Goal: Ask a question

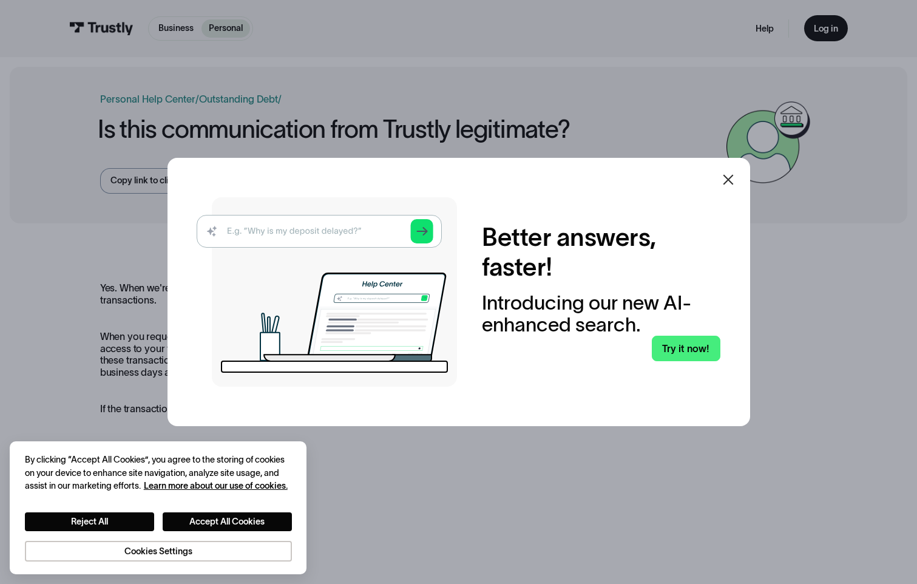
click at [729, 181] on icon at bounding box center [728, 179] width 15 height 15
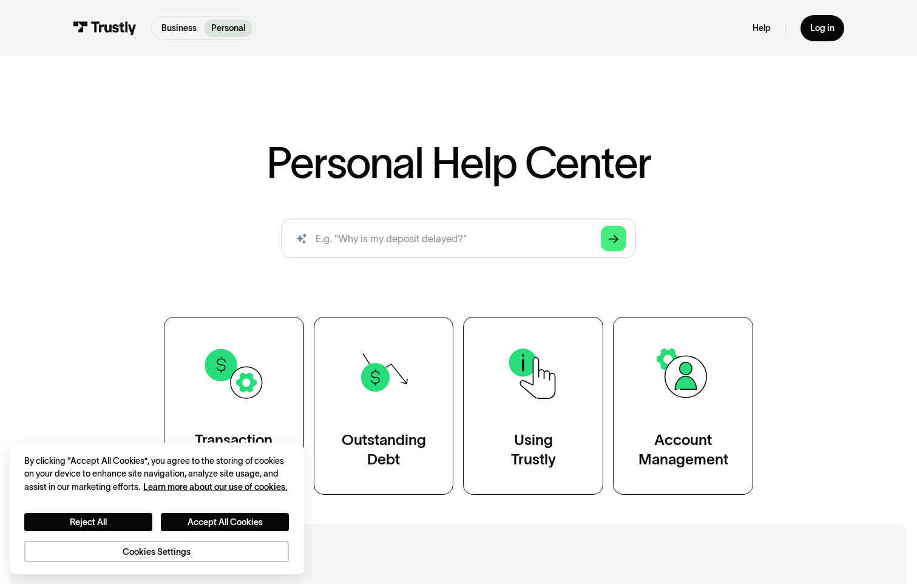
click at [718, 250] on div "AI-powered search ( 1 / 4 ) Type your question and our smart search will find y…" at bounding box center [458, 242] width 710 height 49
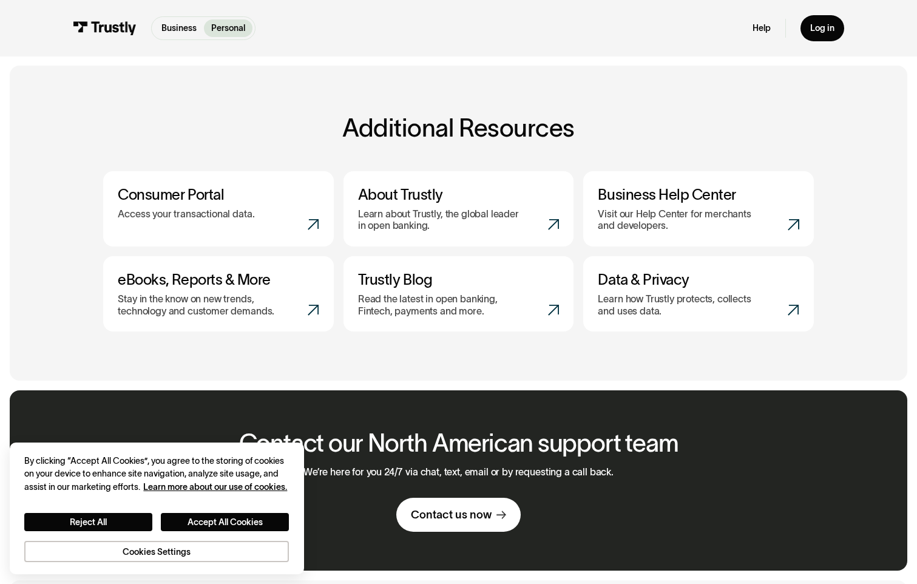
scroll to position [303, 0]
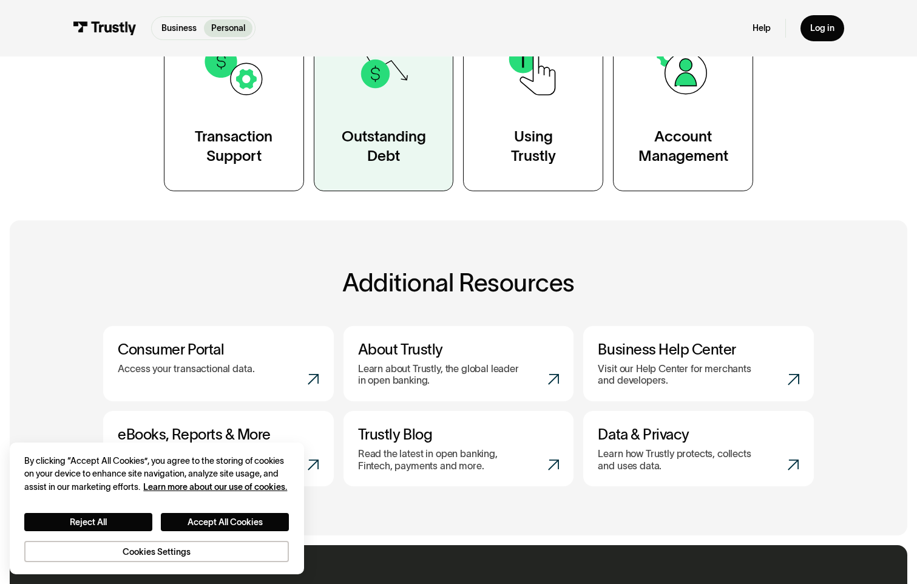
click at [399, 135] on div "Outstanding Debt" at bounding box center [384, 146] width 84 height 39
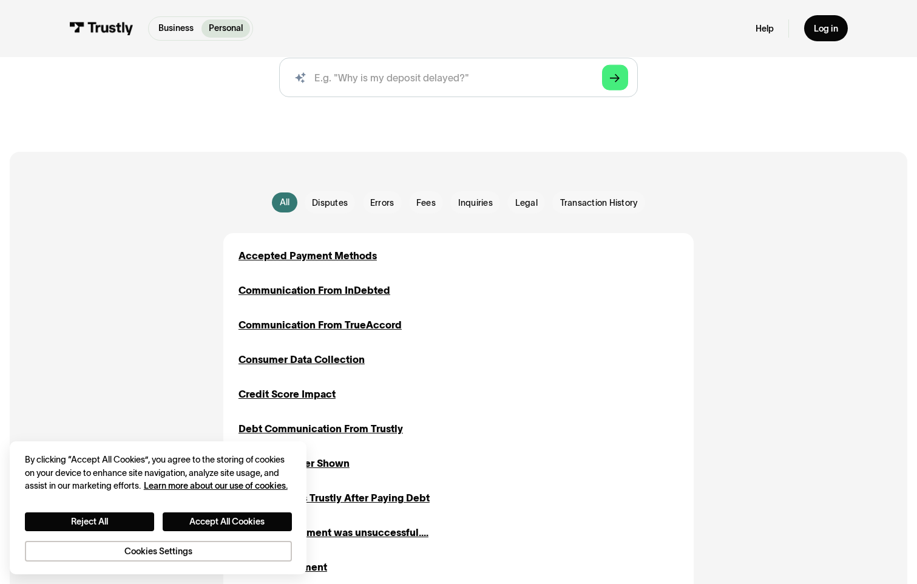
scroll to position [182, 0]
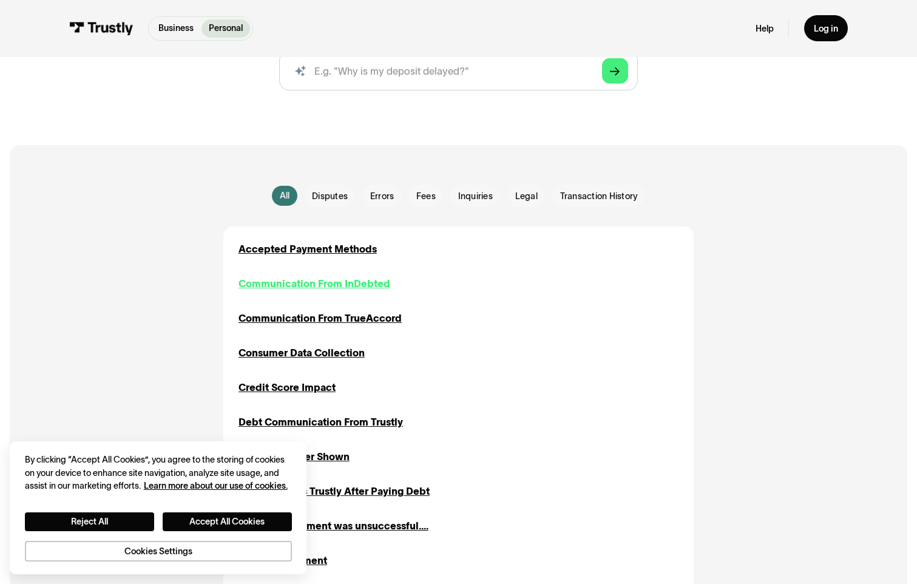
click at [358, 282] on div "Communication From InDebted" at bounding box center [314, 283] width 152 height 15
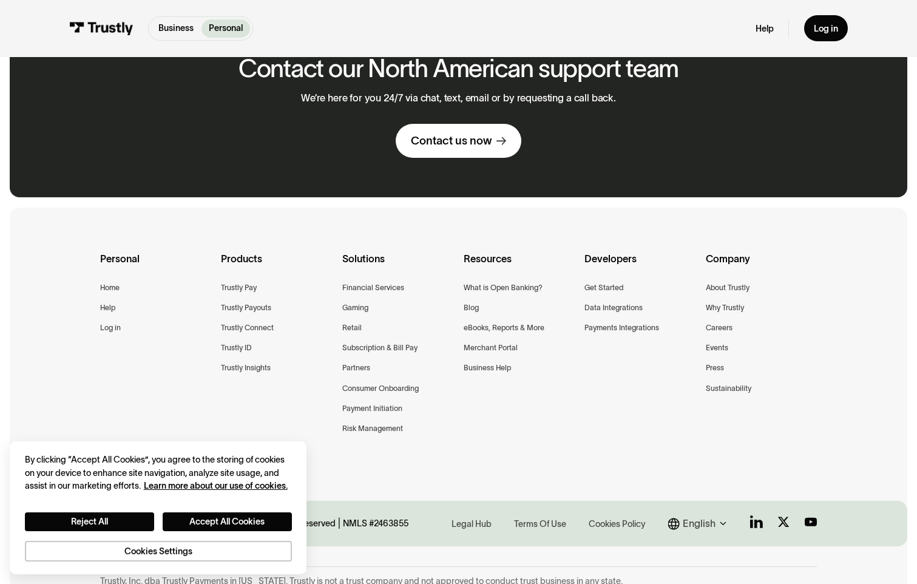
scroll to position [618, 0]
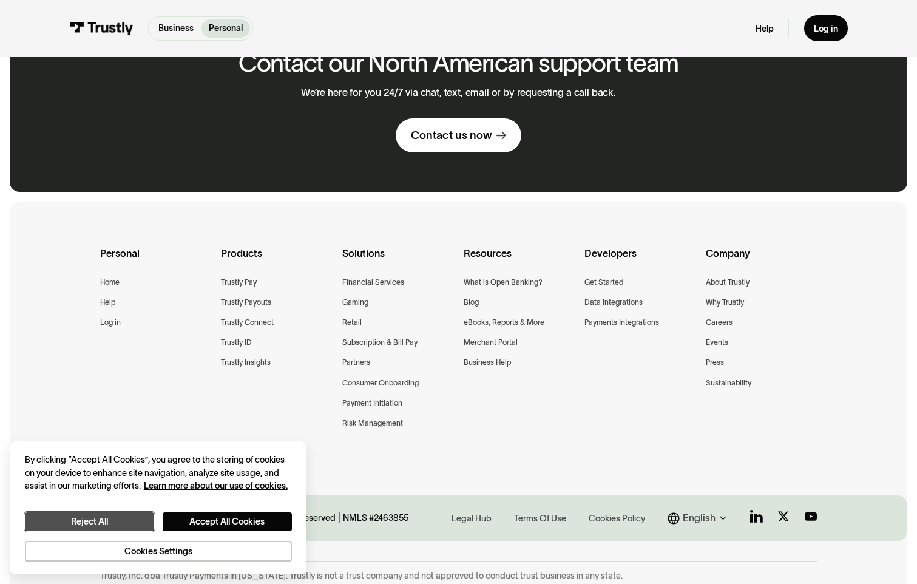
click at [104, 525] on button "Reject All" at bounding box center [89, 521] width 129 height 19
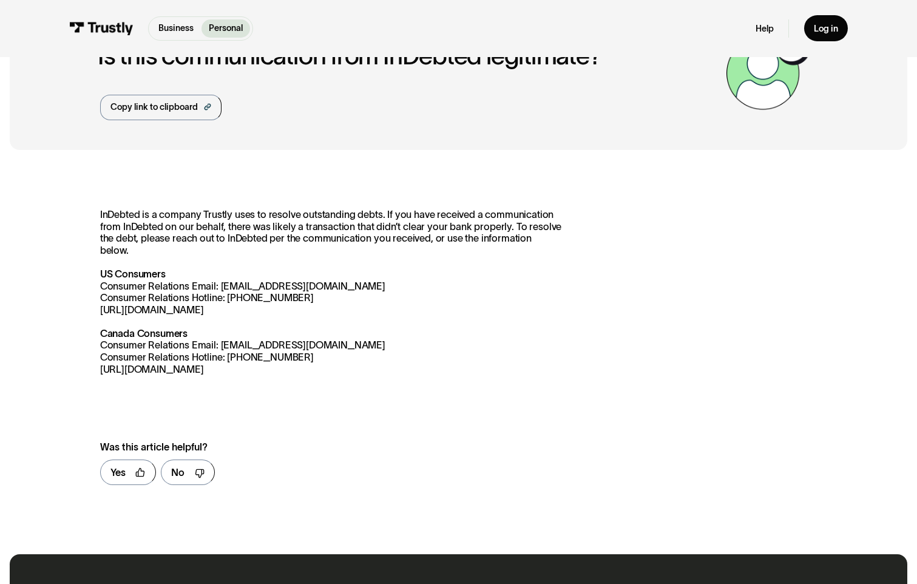
scroll to position [0, 0]
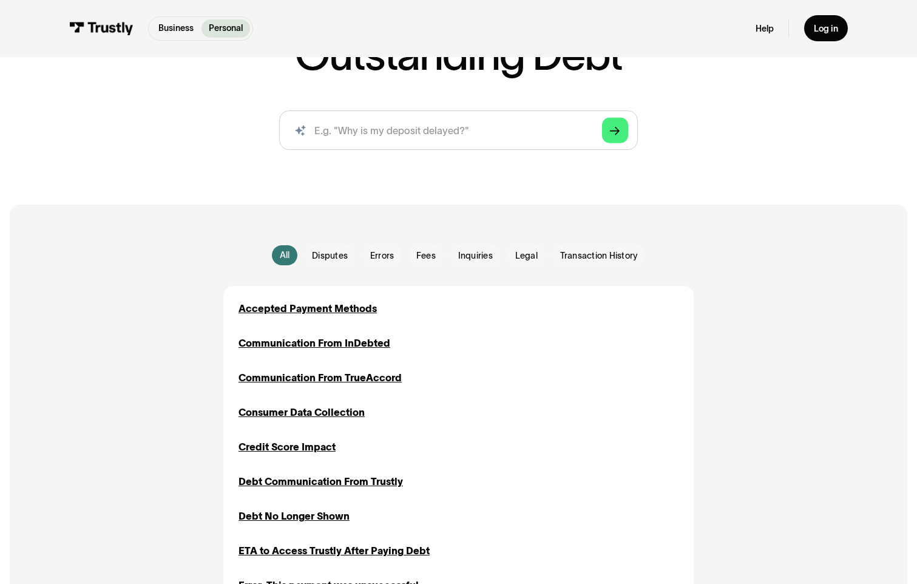
scroll to position [121, 0]
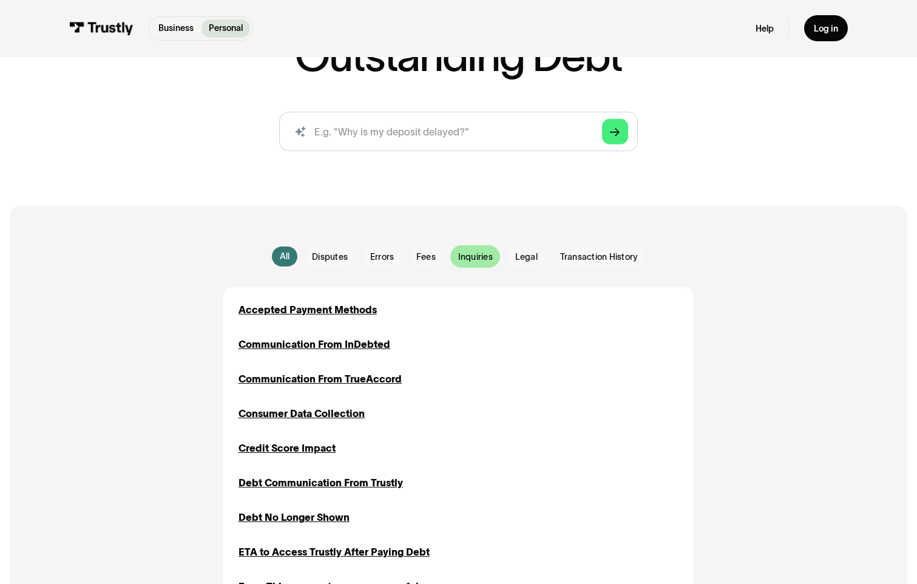
click at [483, 257] on span "Inquiries" at bounding box center [475, 257] width 35 height 12
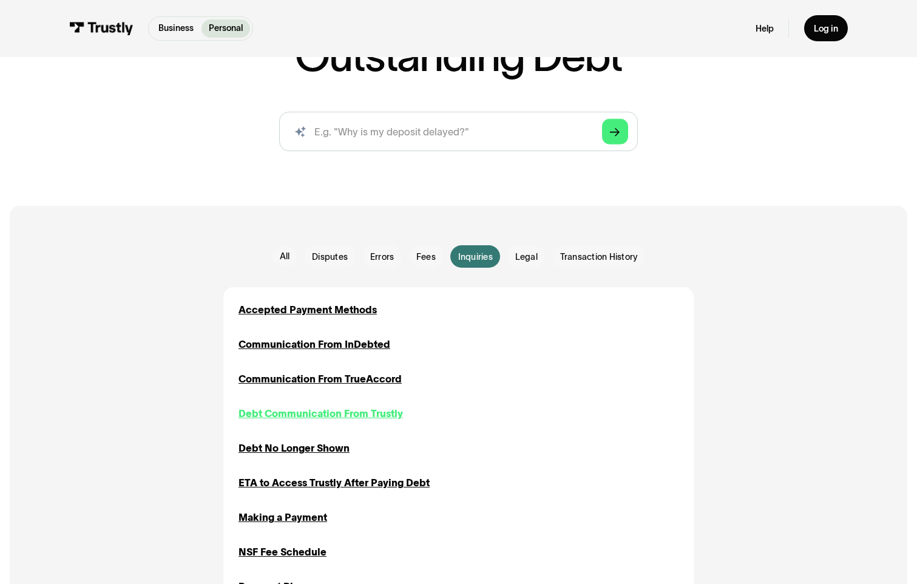
click at [288, 415] on div "Debt Communication From Trustly" at bounding box center [320, 413] width 164 height 15
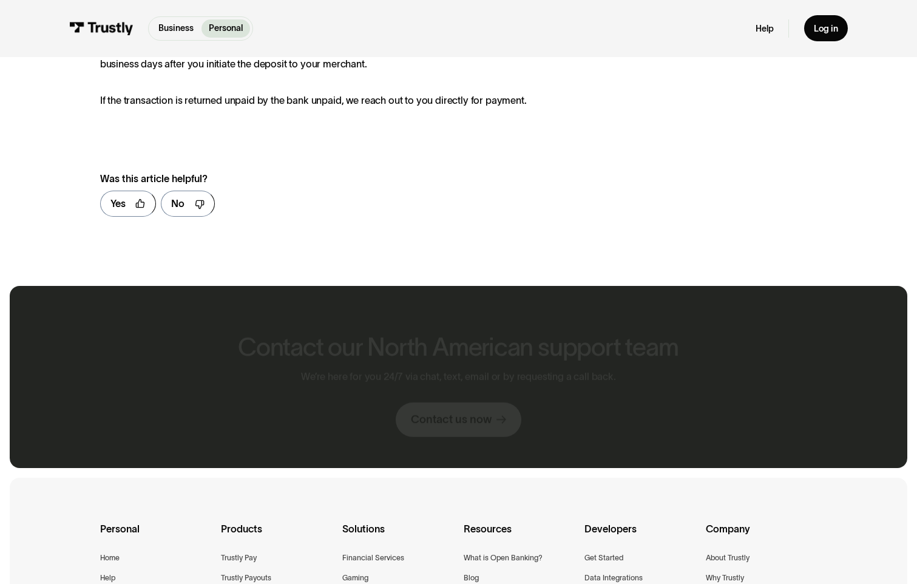
scroll to position [425, 0]
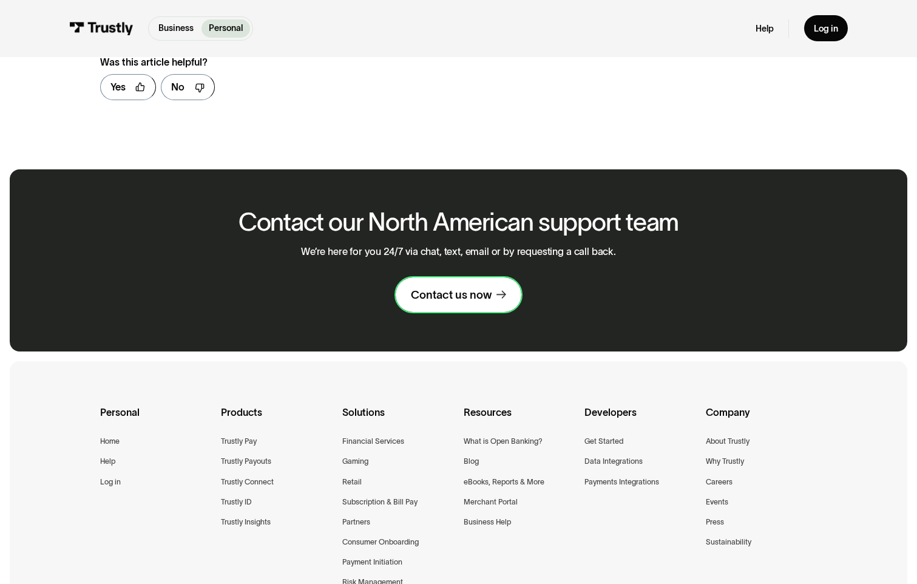
click at [473, 299] on div "Contact us now" at bounding box center [451, 295] width 81 height 15
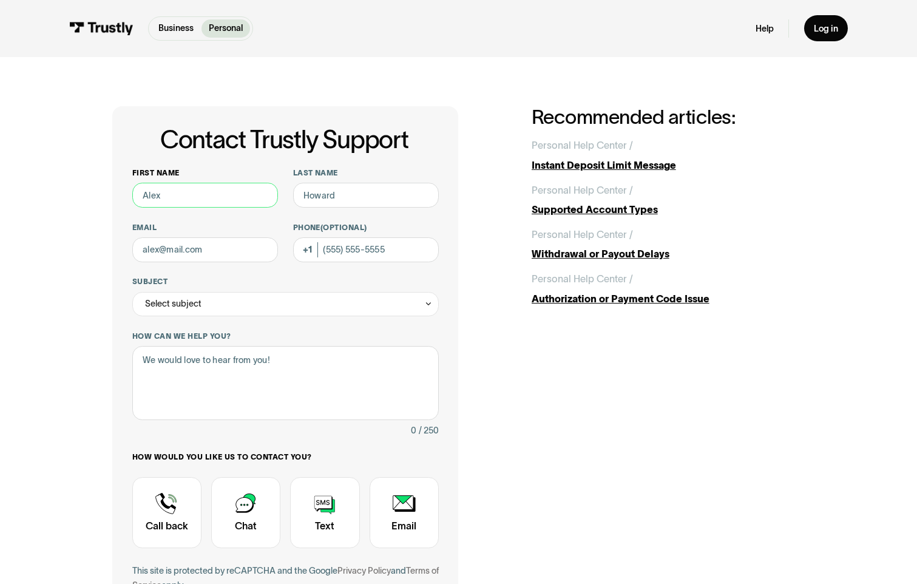
click at [208, 200] on input "First name" at bounding box center [205, 195] width 146 height 25
type input "d"
type input "[PERSON_NAME]"
type input "L"
type input "Koglin"
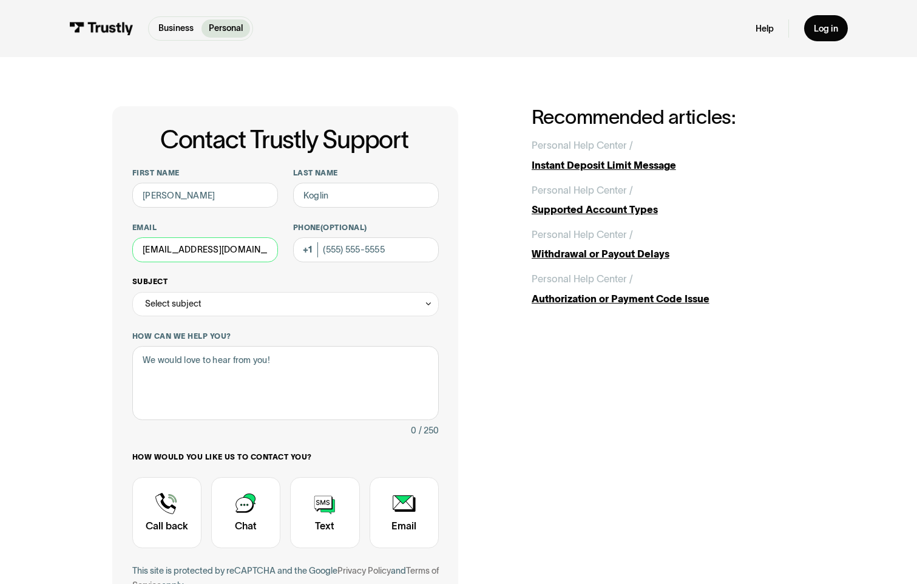
type input "[EMAIL_ADDRESS][DOMAIN_NAME]"
click at [227, 305] on div "Select subject" at bounding box center [285, 304] width 306 height 25
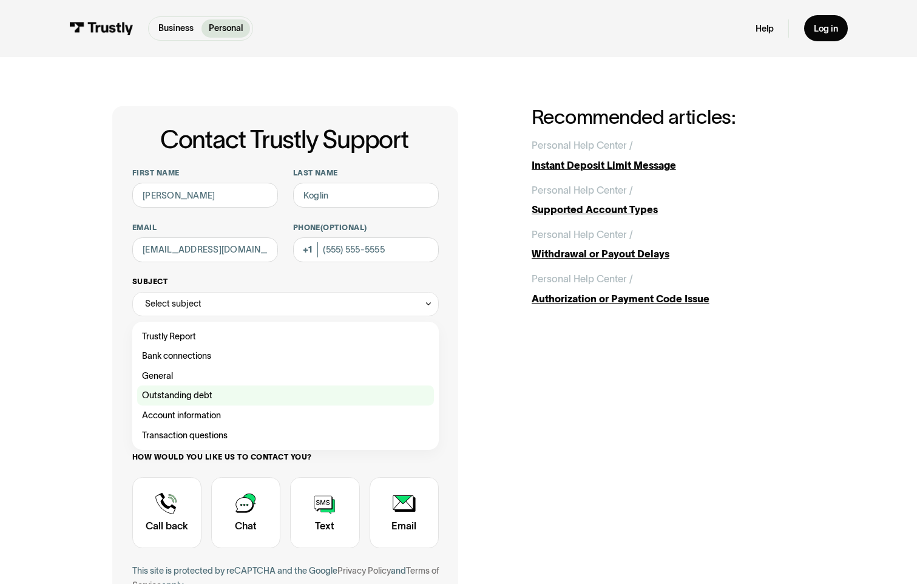
click at [188, 401] on div "Contact Trustly Support" at bounding box center [285, 395] width 297 height 20
type input "**********"
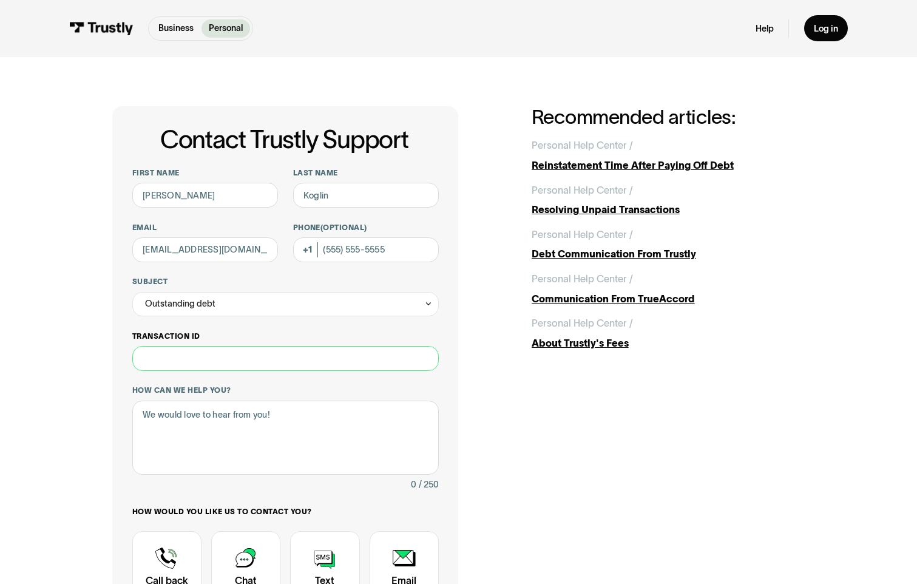
click at [245, 361] on input "Transaction ID" at bounding box center [285, 358] width 306 height 25
click at [258, 557] on div "Contact Trustly Support" at bounding box center [245, 566] width 69 height 71
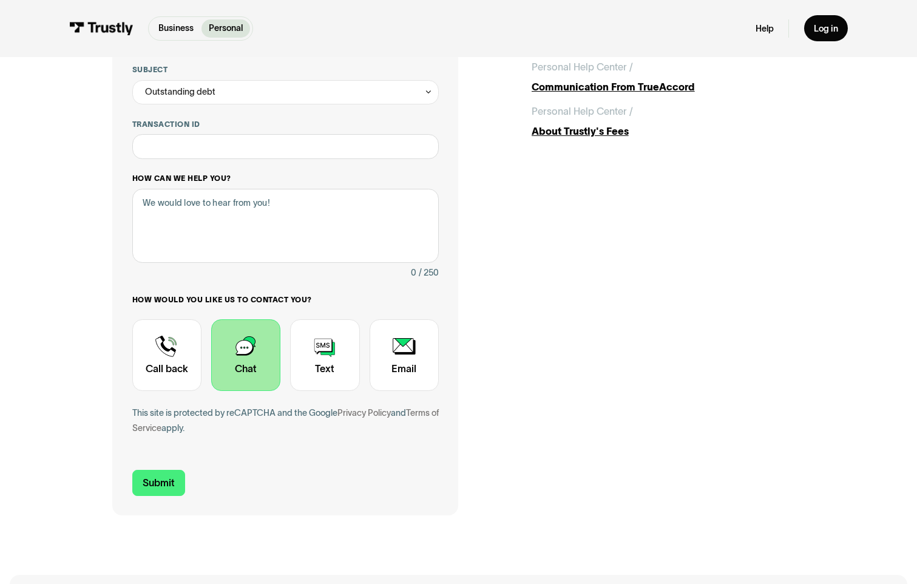
scroll to position [243, 0]
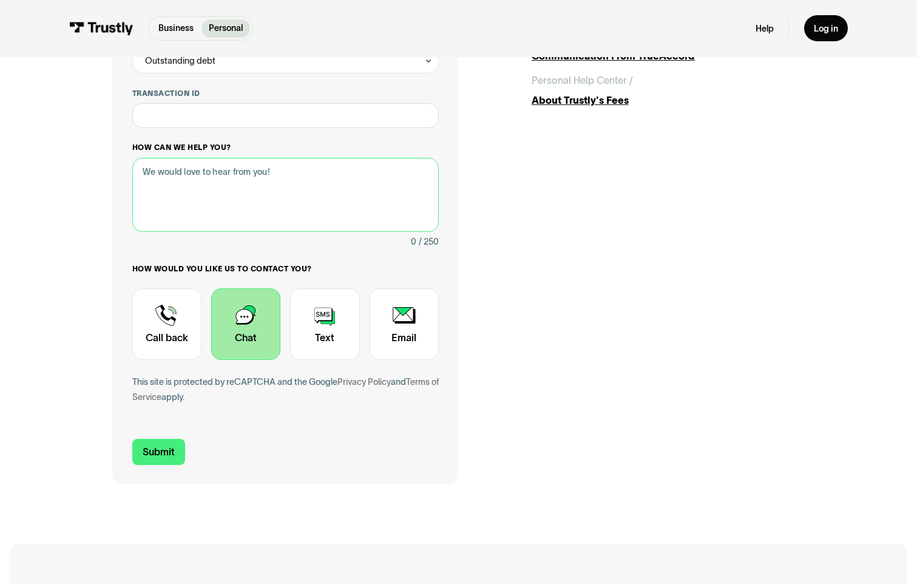
click at [308, 175] on textarea "How can we help you?" at bounding box center [285, 195] width 306 height 74
type textarea "I"
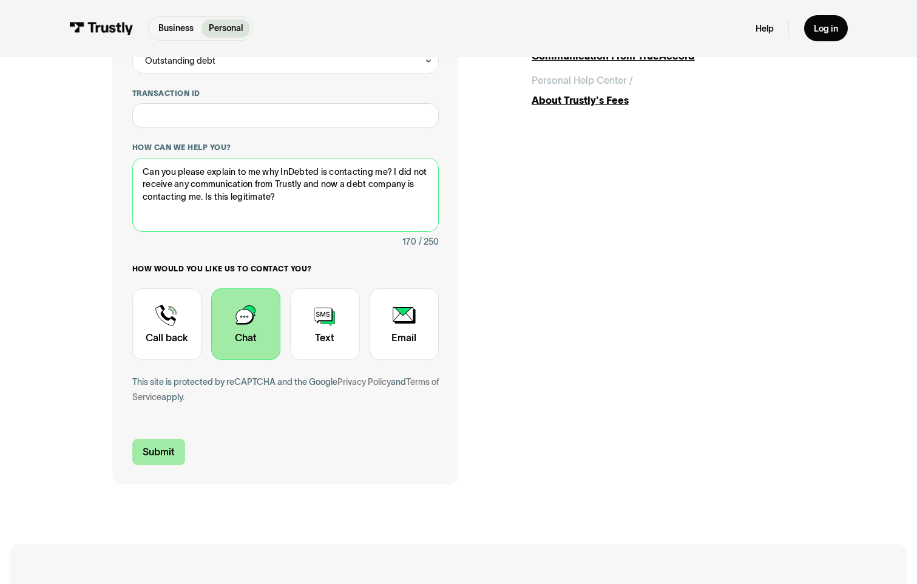
type textarea "Can you please explain to me why InDebted is contacting me? I did not receive a…"
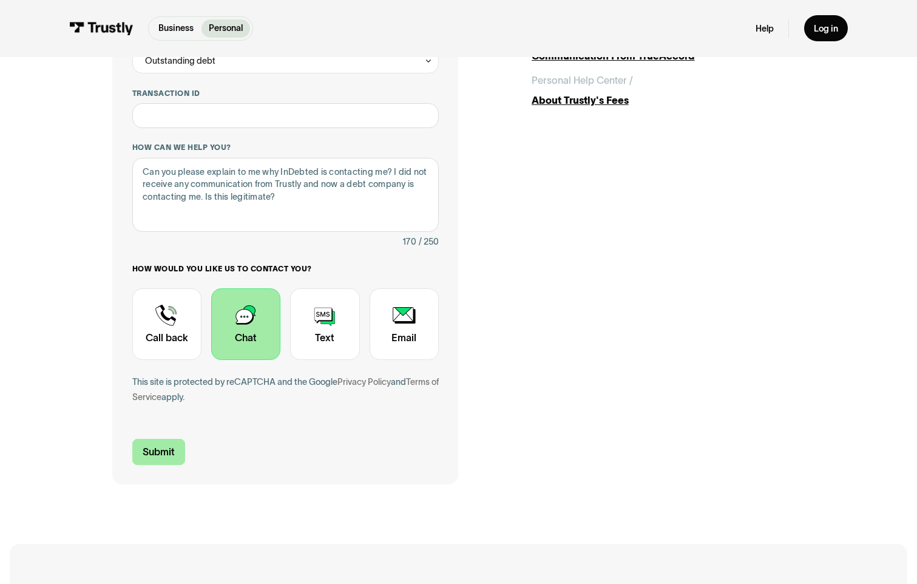
click at [158, 455] on input "Submit" at bounding box center [158, 452] width 53 height 26
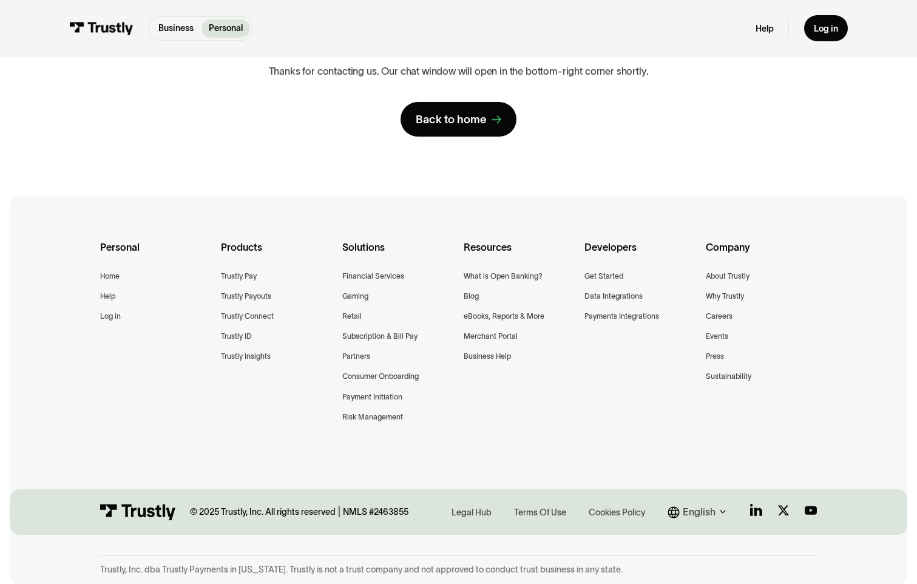
scroll to position [0, 0]
